Goal: Information Seeking & Learning: Learn about a topic

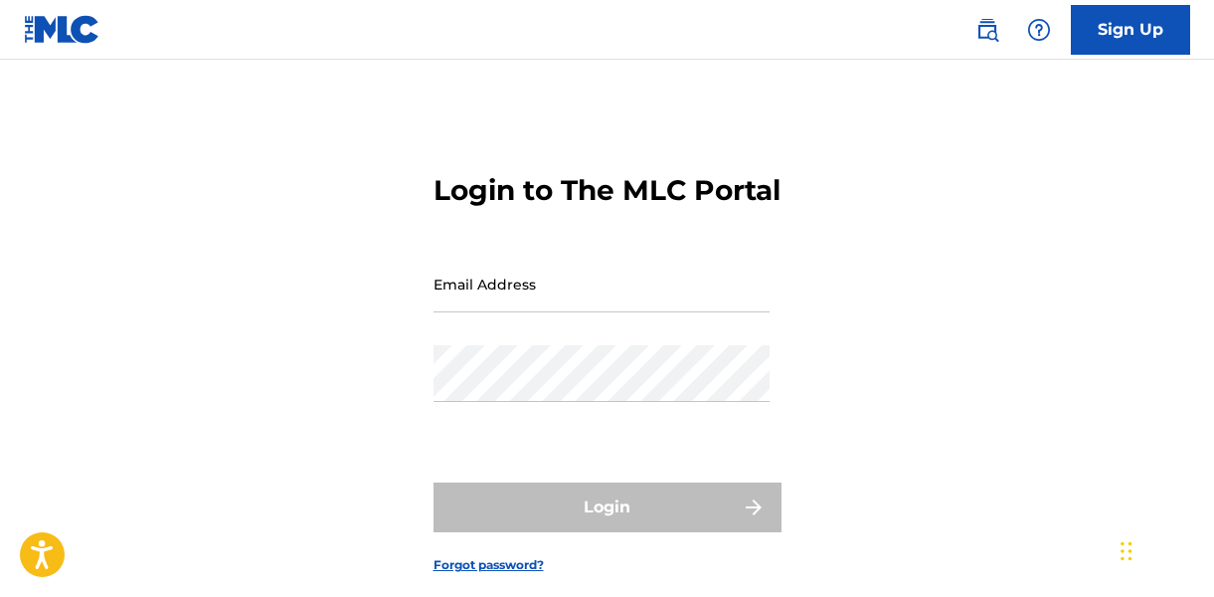
click at [623, 310] on input "Email Address" at bounding box center [602, 284] width 336 height 57
type input "[PERSON_NAME][EMAIL_ADDRESS][PERSON_NAME][DOMAIN_NAME]"
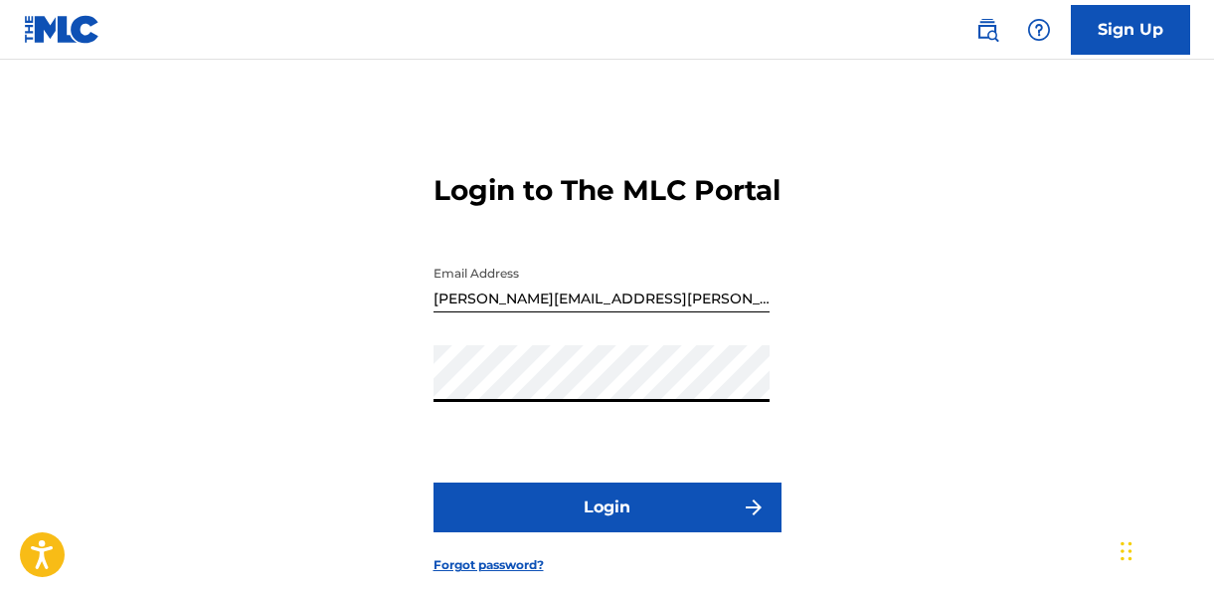
click at [584, 532] on button "Login" at bounding box center [608, 507] width 348 height 50
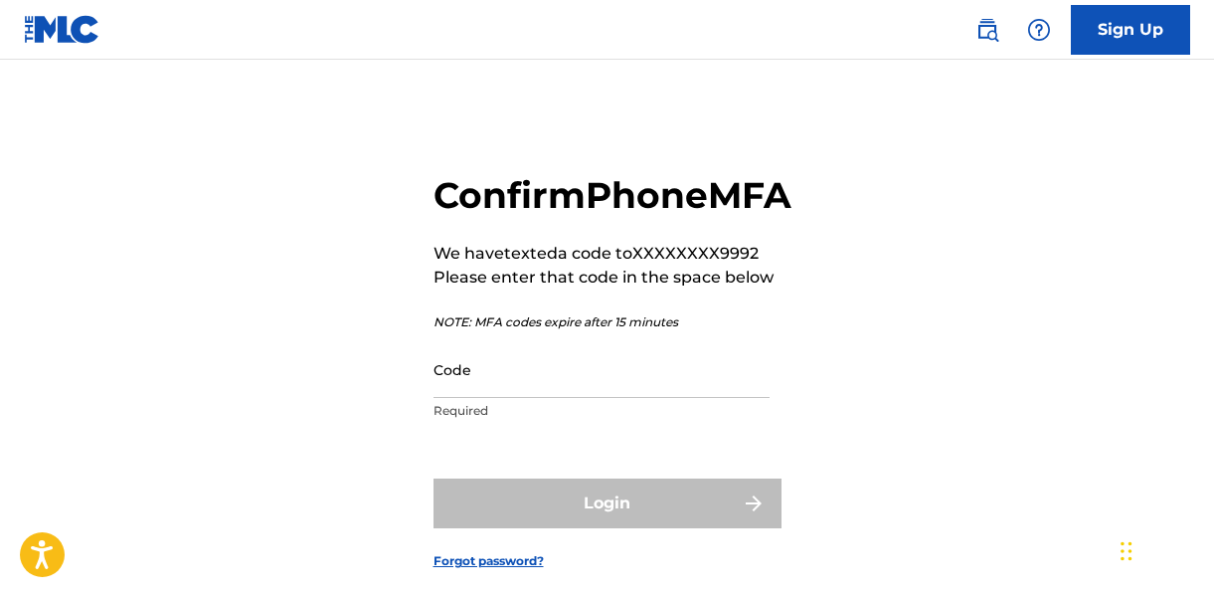
click at [585, 431] on div "Code Required" at bounding box center [602, 386] width 336 height 90
click at [548, 398] on input "Code" at bounding box center [602, 369] width 336 height 57
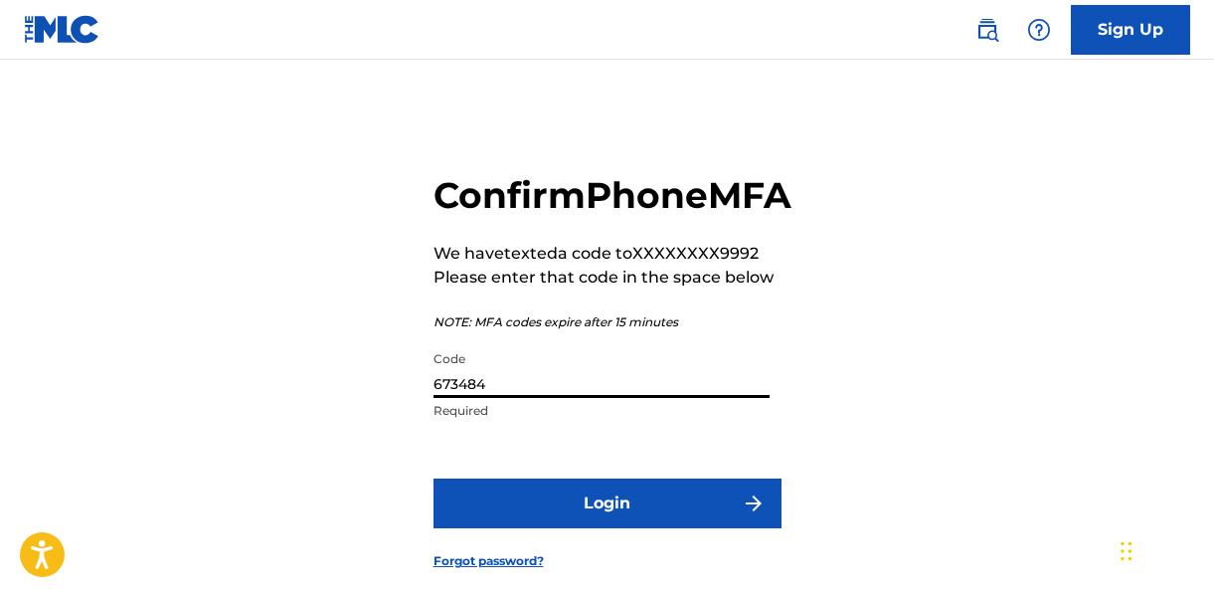
type input "673484"
click at [587, 528] on button "Login" at bounding box center [608, 503] width 348 height 50
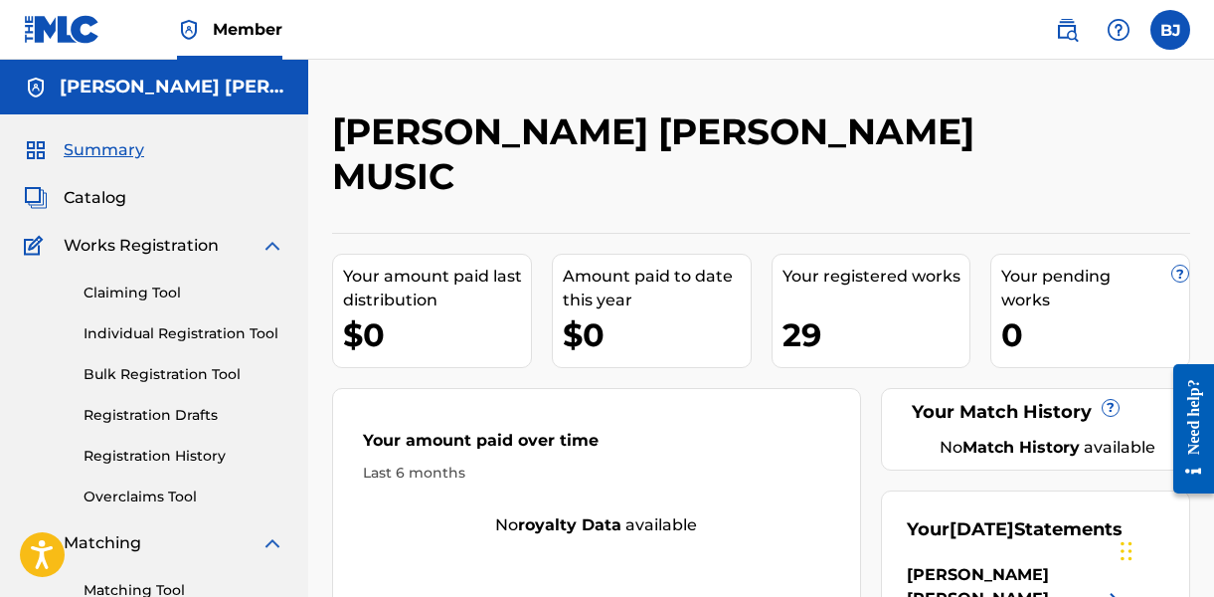
click at [109, 194] on span "Catalog" at bounding box center [95, 198] width 63 height 24
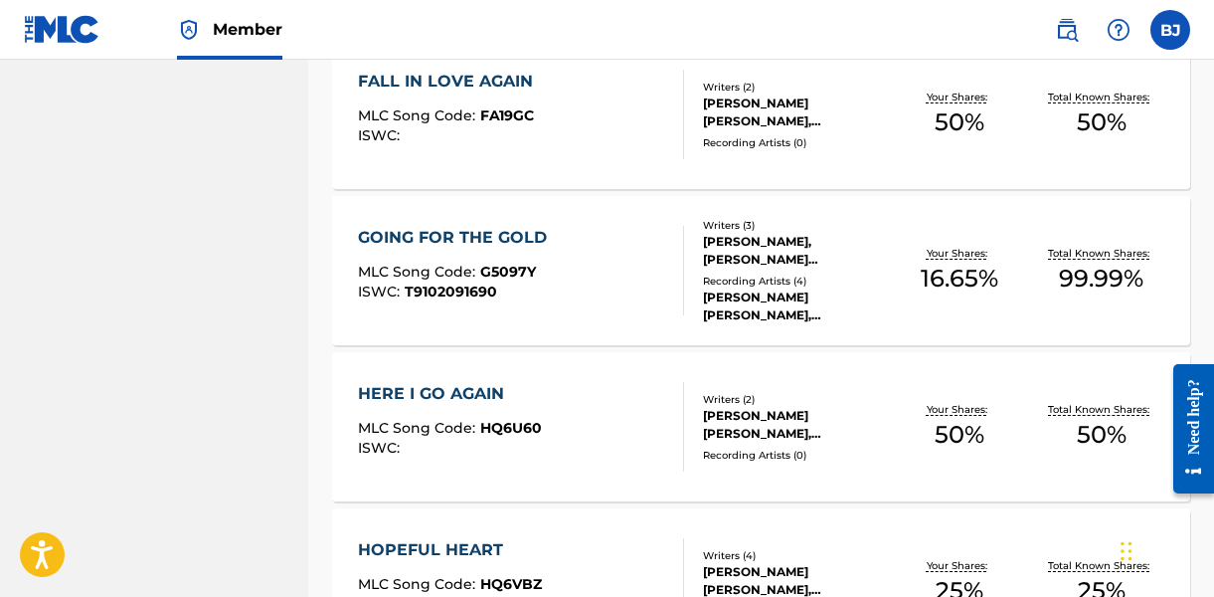
scroll to position [1261, 0]
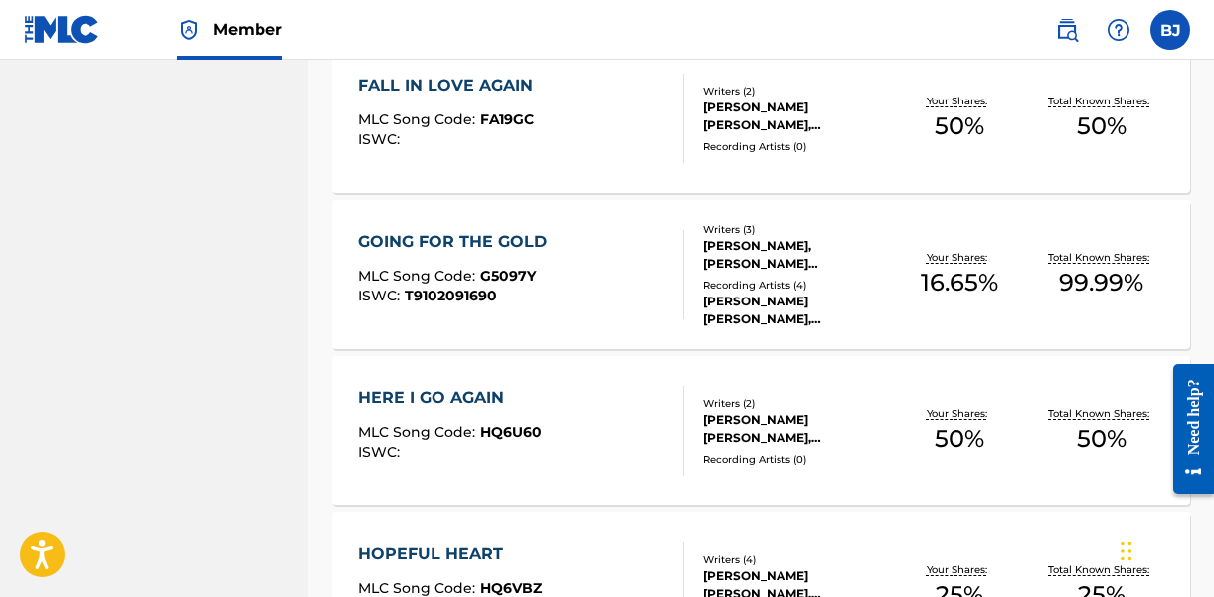
click at [491, 243] on div "GOING FOR THE GOLD" at bounding box center [457, 242] width 199 height 24
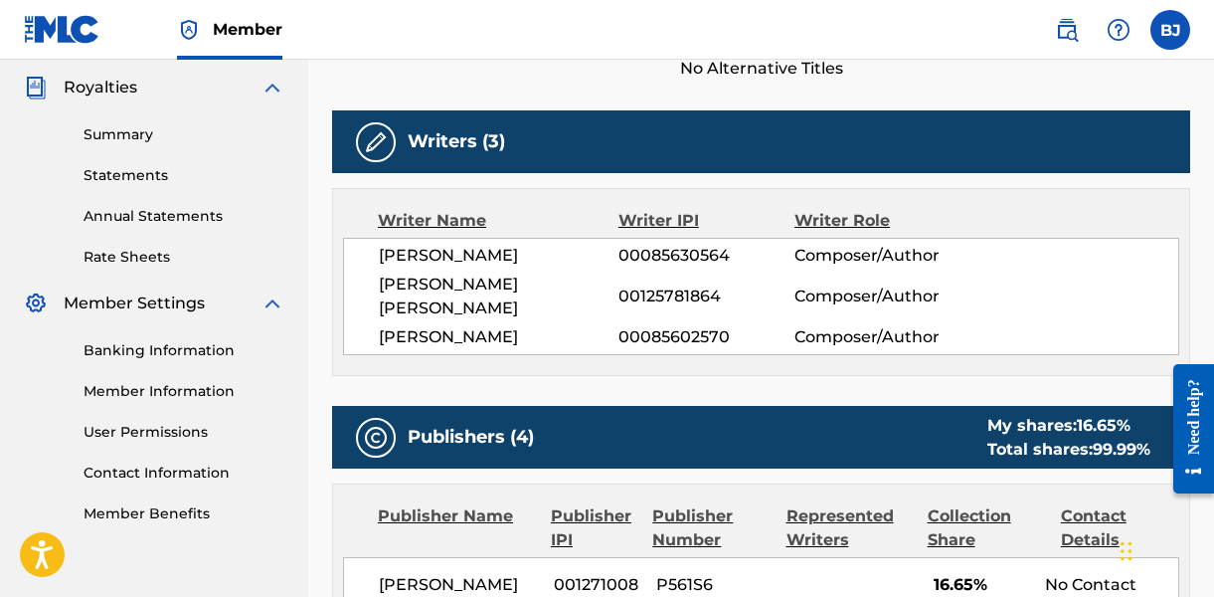
scroll to position [588, 0]
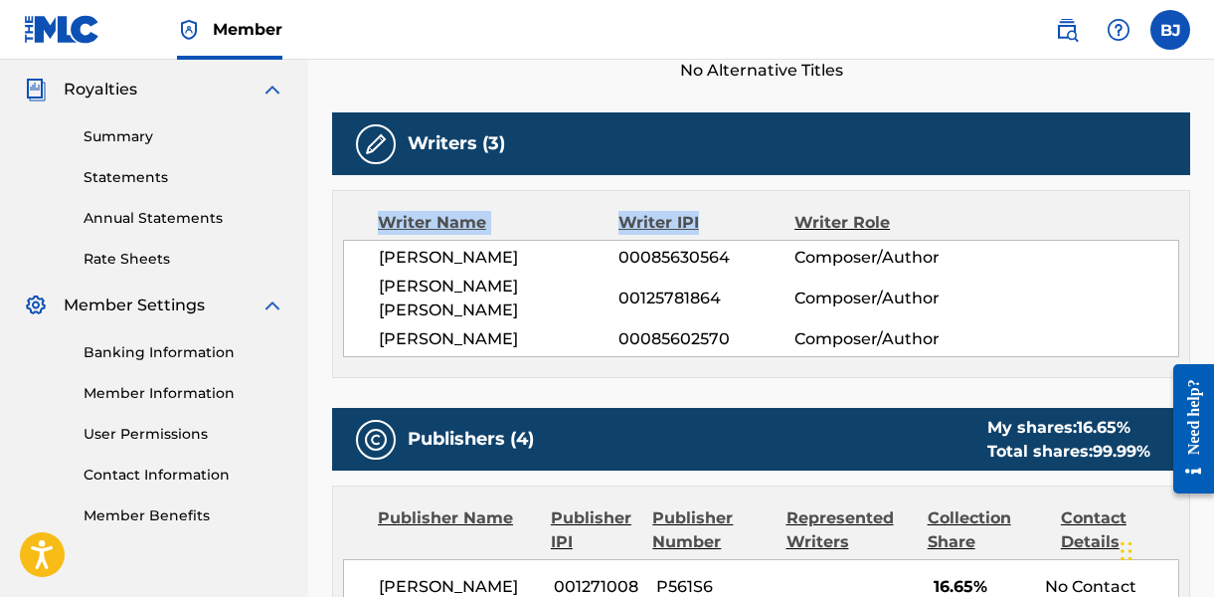
drag, startPoint x: 381, startPoint y: 222, endPoint x: 982, endPoint y: 244, distance: 601.1
click at [929, 244] on div "Writer Name Writer IPI Writer Role [PERSON_NAME] 00085630564 Composer/Author [P…" at bounding box center [761, 284] width 858 height 188
click at [927, 327] on span "Composer/Author" at bounding box center [875, 339] width 160 height 24
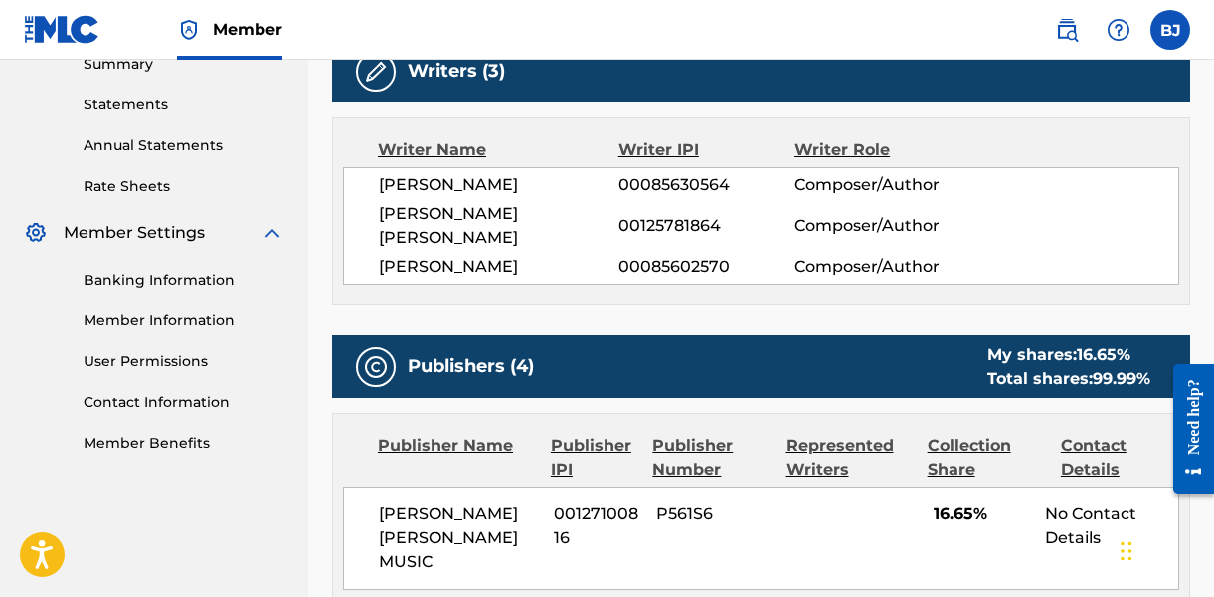
scroll to position [0, 0]
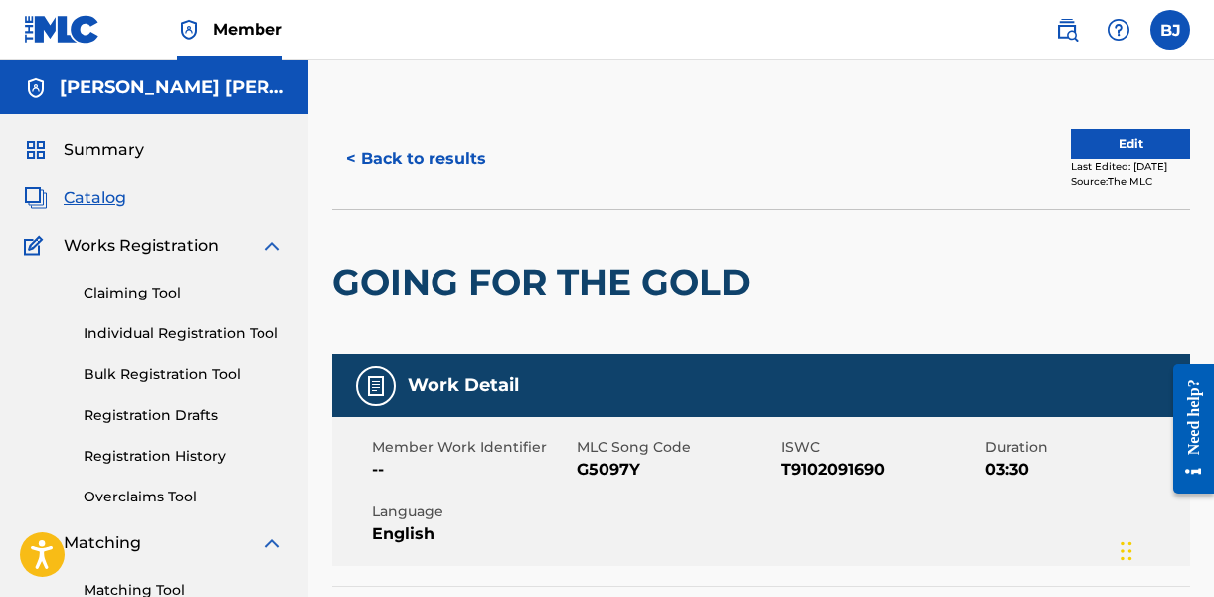
click at [401, 155] on button "< Back to results" at bounding box center [416, 159] width 168 height 50
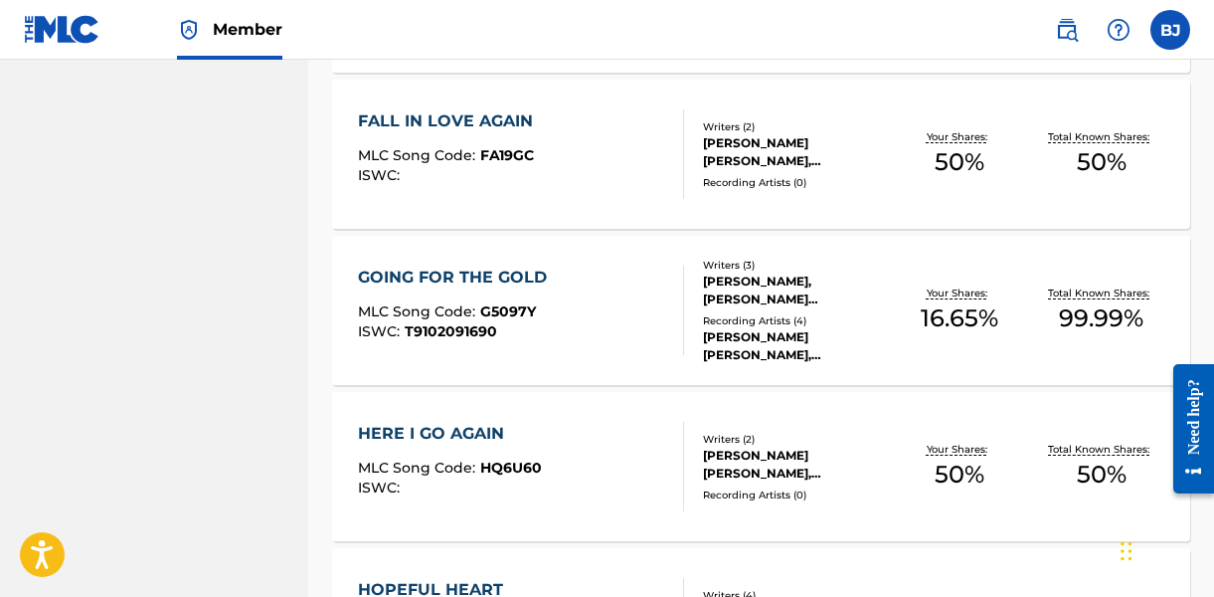
scroll to position [1191, 0]
